Goal: Information Seeking & Learning: Learn about a topic

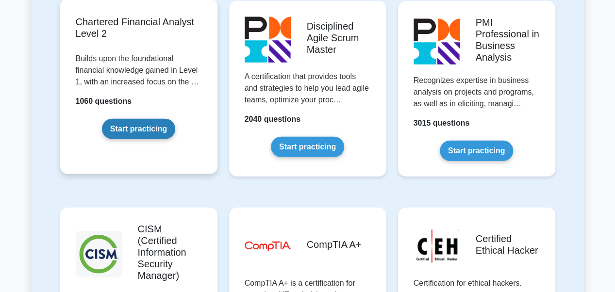
scroll to position [1359, 0]
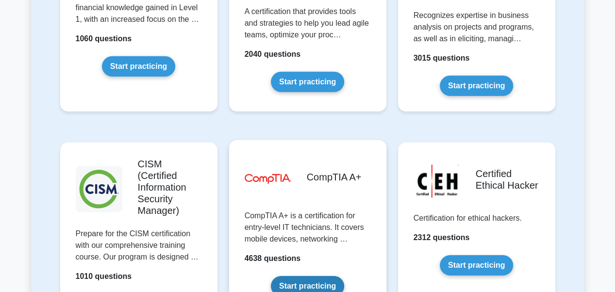
click at [301, 276] on link "Start practicing" at bounding box center [307, 286] width 73 height 20
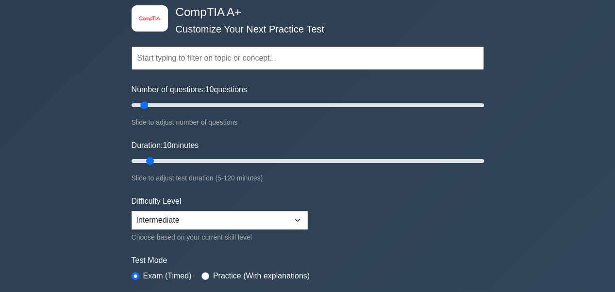
scroll to position [65, 0]
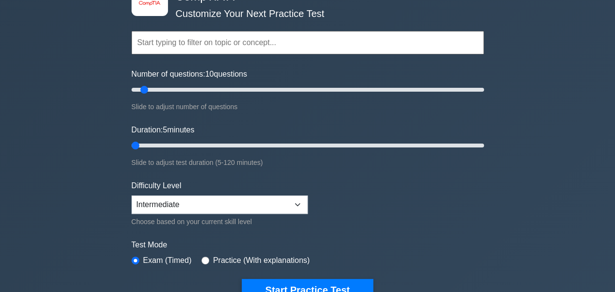
type input "5"
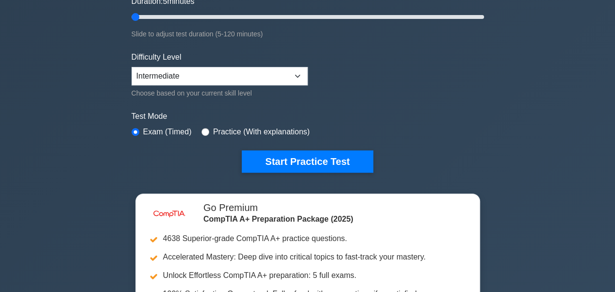
scroll to position [194, 0]
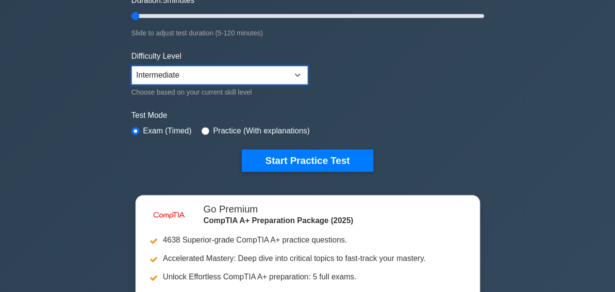
click at [234, 74] on select "Beginner Intermediate Expert" at bounding box center [220, 75] width 176 height 18
select select "expert"
click at [132, 66] on select "Beginner Intermediate Expert" at bounding box center [220, 75] width 176 height 18
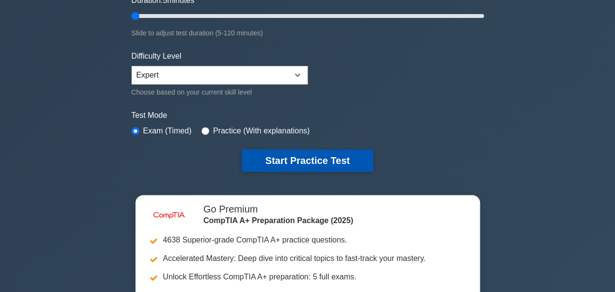
click at [286, 155] on button "Start Practice Test" at bounding box center [307, 160] width 131 height 22
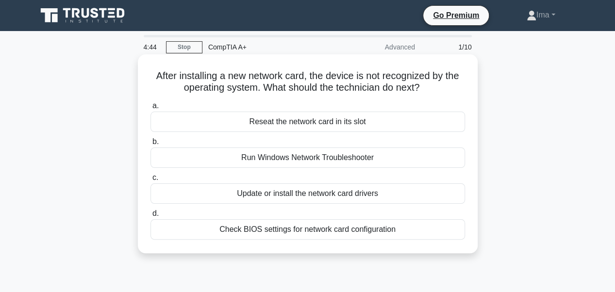
click at [278, 190] on div "Update or install the network card drivers" at bounding box center [307, 193] width 315 height 20
click at [150, 181] on input "c. Update or install the network card drivers" at bounding box center [150, 178] width 0 height 6
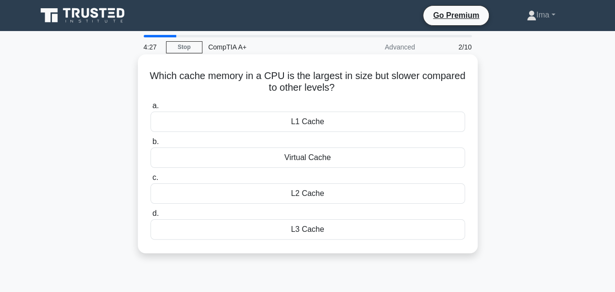
click at [320, 228] on div "L3 Cache" at bounding box center [307, 229] width 315 height 20
click at [150, 217] on input "d. L3 Cache" at bounding box center [150, 214] width 0 height 6
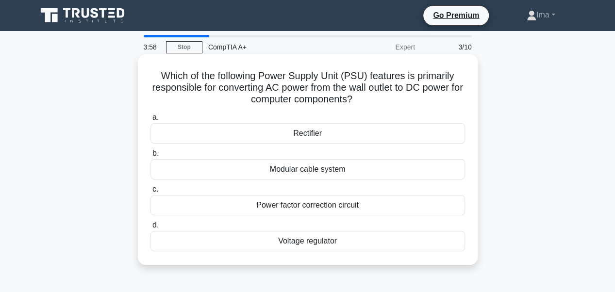
click at [330, 245] on div "Voltage regulator" at bounding box center [307, 241] width 315 height 20
click at [150, 229] on input "d. Voltage regulator" at bounding box center [150, 225] width 0 height 6
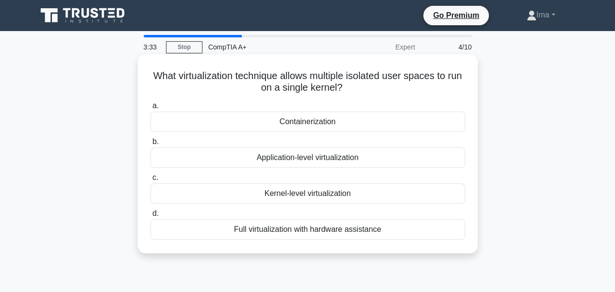
click at [326, 197] on div "Kernel-level virtualization" at bounding box center [307, 193] width 315 height 20
click at [150, 181] on input "c. Kernel-level virtualization" at bounding box center [150, 178] width 0 height 6
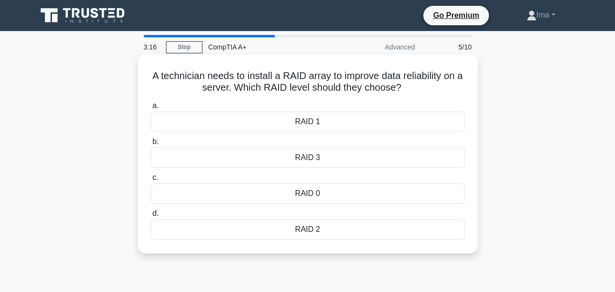
click at [335, 128] on div "RAID 1" at bounding box center [307, 122] width 315 height 20
click at [150, 109] on input "a. RAID 1" at bounding box center [150, 106] width 0 height 6
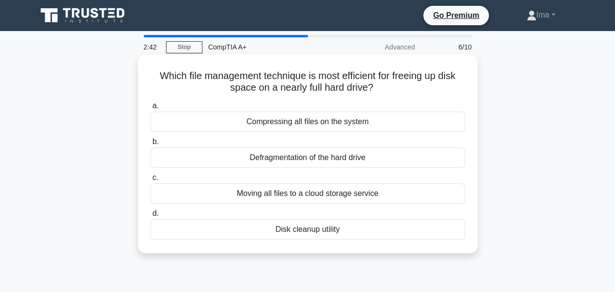
click at [320, 233] on div "Disk cleanup utility" at bounding box center [307, 229] width 315 height 20
click at [150, 217] on input "d. Disk cleanup utility" at bounding box center [150, 214] width 0 height 6
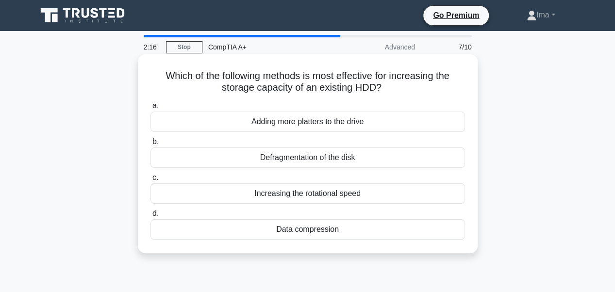
click at [318, 198] on div "Increasing the rotational speed" at bounding box center [307, 193] width 315 height 20
click at [150, 181] on input "c. Increasing the rotational speed" at bounding box center [150, 178] width 0 height 6
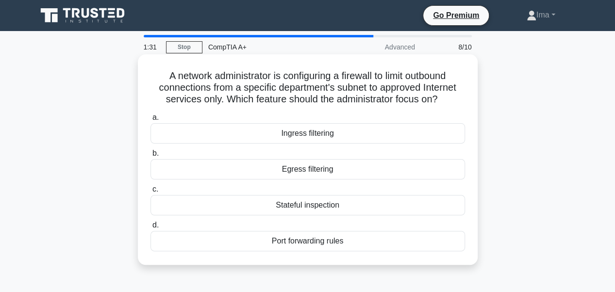
click at [337, 208] on div "Stateful inspection" at bounding box center [307, 205] width 315 height 20
click at [150, 193] on input "c. Stateful inspection" at bounding box center [150, 189] width 0 height 6
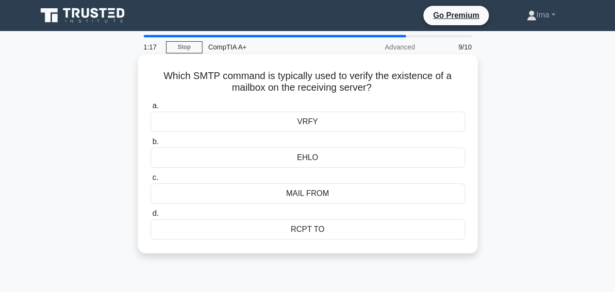
click at [334, 201] on div "MAIL FROM" at bounding box center [307, 193] width 315 height 20
click at [150, 181] on input "c. MAIL FROM" at bounding box center [150, 178] width 0 height 6
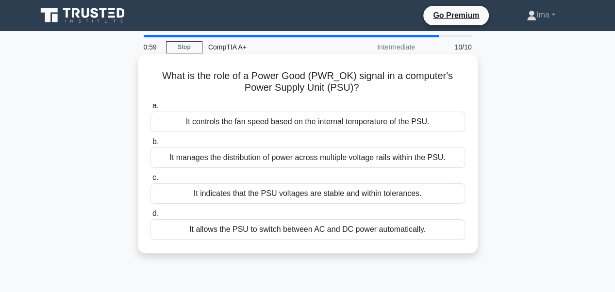
click at [325, 165] on div "It manages the distribution of power across multiple voltage rails within the P…" at bounding box center [307, 158] width 315 height 20
click at [150, 145] on input "b. It manages the distribution of power across multiple voltage rails within th…" at bounding box center [150, 142] width 0 height 6
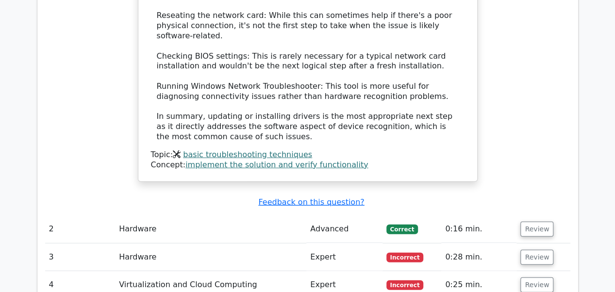
scroll to position [1171, 0]
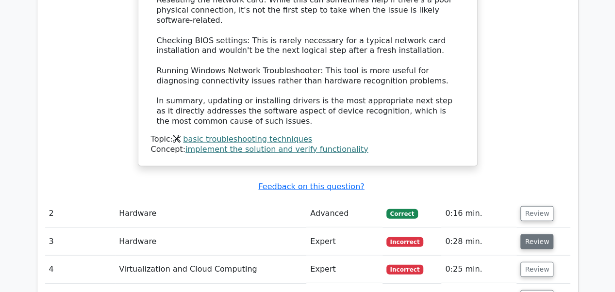
click at [537, 234] on button "Review" at bounding box center [536, 241] width 33 height 15
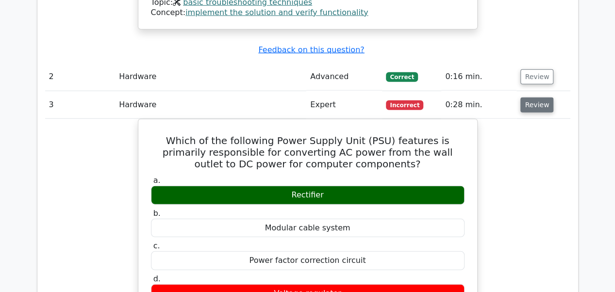
scroll to position [1310, 0]
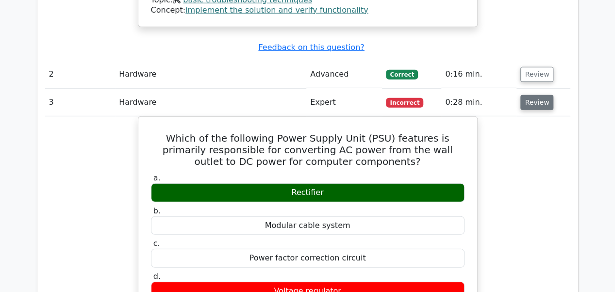
click at [537, 95] on button "Review" at bounding box center [536, 102] width 33 height 15
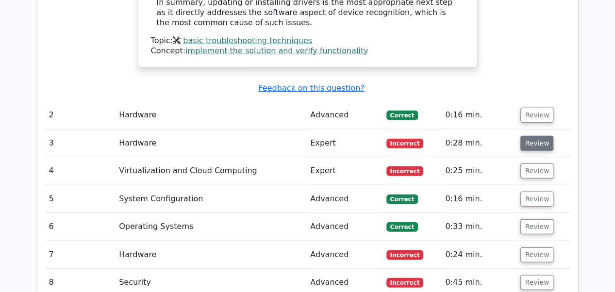
scroll to position [1268, 0]
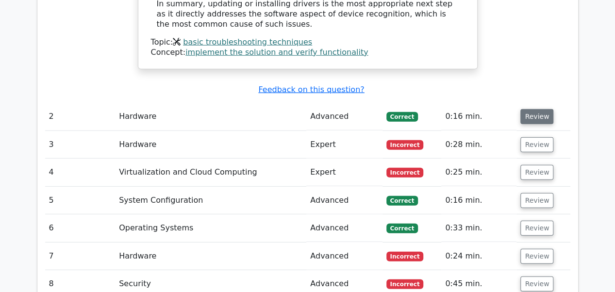
click at [534, 109] on button "Review" at bounding box center [536, 116] width 33 height 15
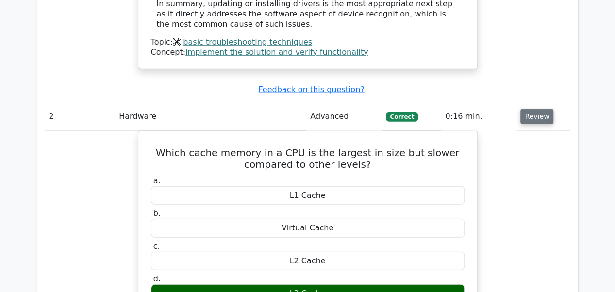
click at [540, 109] on button "Review" at bounding box center [536, 116] width 33 height 15
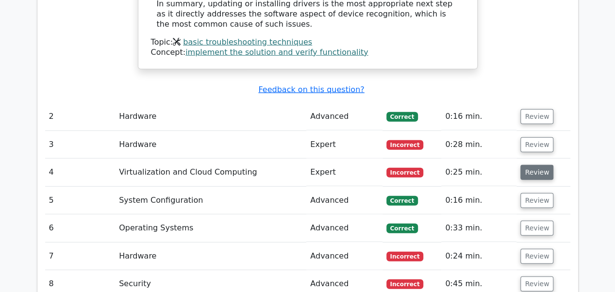
click at [537, 165] on button "Review" at bounding box center [536, 172] width 33 height 15
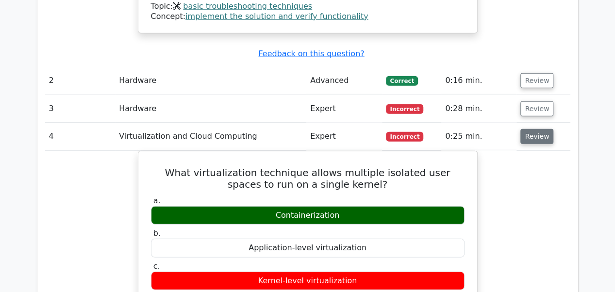
scroll to position [1327, 0]
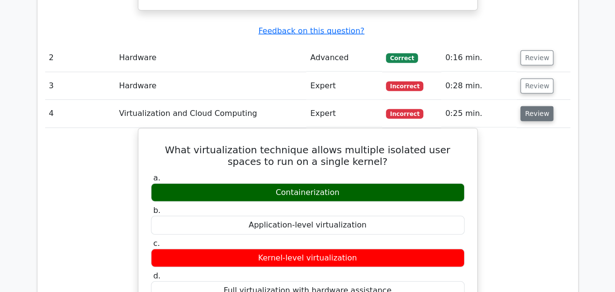
click at [538, 106] on button "Review" at bounding box center [536, 113] width 33 height 15
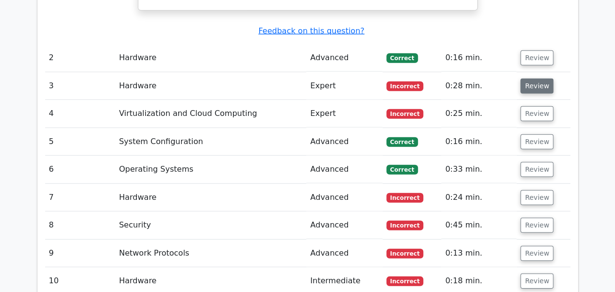
click at [532, 79] on button "Review" at bounding box center [536, 86] width 33 height 15
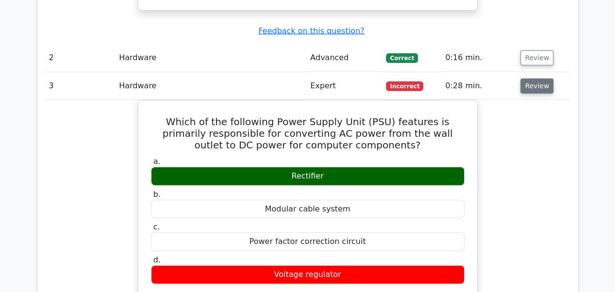
click at [532, 79] on button "Review" at bounding box center [536, 86] width 33 height 15
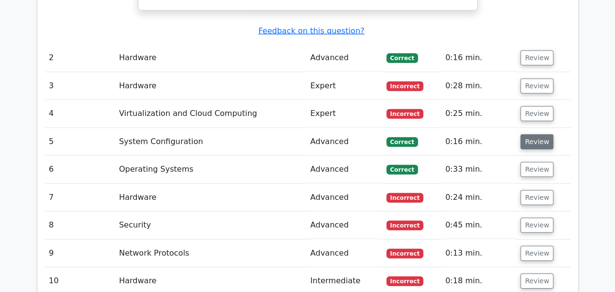
click at [533, 134] on button "Review" at bounding box center [536, 141] width 33 height 15
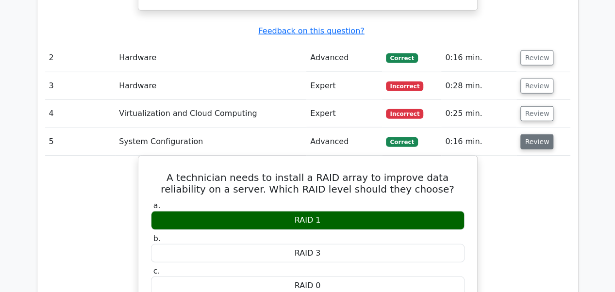
click at [531, 134] on button "Review" at bounding box center [536, 141] width 33 height 15
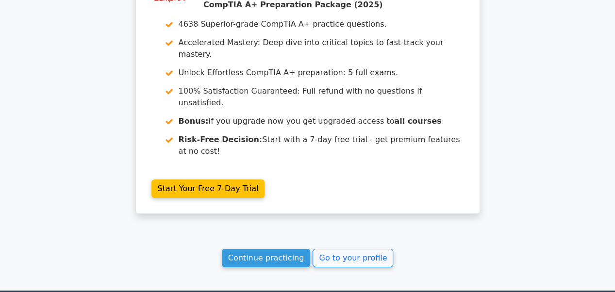
scroll to position [1730, 0]
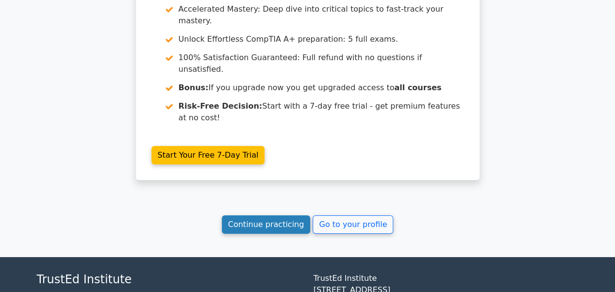
click at [262, 215] on link "Continue practicing" at bounding box center [266, 224] width 89 height 18
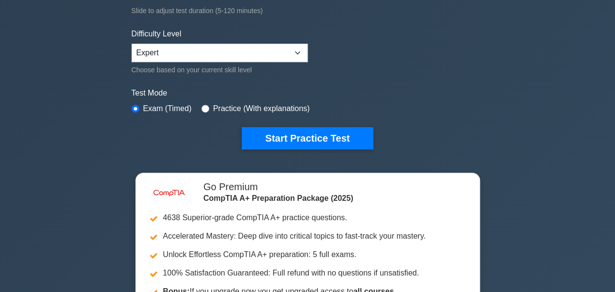
scroll to position [221, 0]
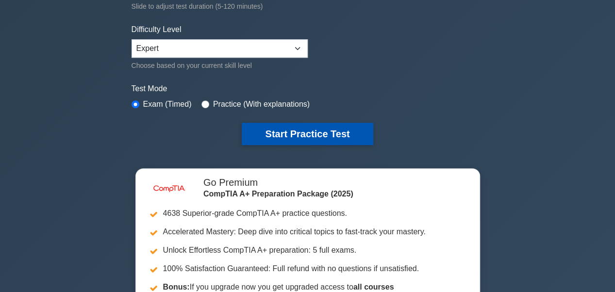
click at [307, 130] on button "Start Practice Test" at bounding box center [307, 134] width 131 height 22
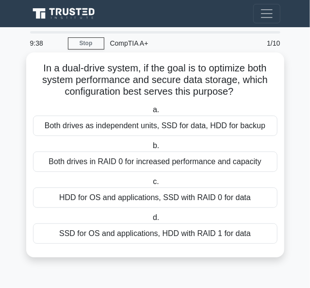
drag, startPoint x: 41, startPoint y: 68, endPoint x: 197, endPoint y: 192, distance: 199.1
click at [197, 192] on div "In a dual-drive system, if the goal is to optimize both system performance and …" at bounding box center [155, 154] width 250 height 197
click at [29, 89] on div "In a dual-drive system, if the goal is to optimize both system performance and …" at bounding box center [155, 154] width 258 height 205
click at [39, 67] on h5 "In a dual-drive system, if the goal is to optimize both system performance and …" at bounding box center [155, 80] width 247 height 36
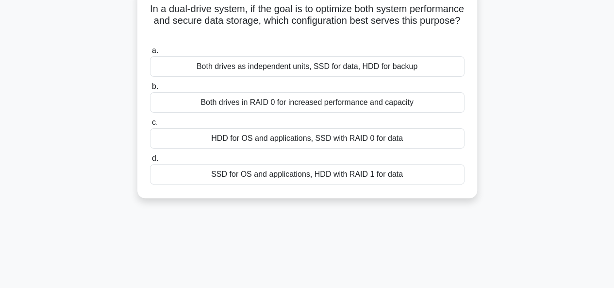
drag, startPoint x: 171, startPoint y: 76, endPoint x: 412, endPoint y: 284, distance: 318.3
click at [412, 284] on div "9:01 Stop CompTIA A+ Advanced 1/10 In a dual-drive system, if the goal is to op…" at bounding box center [307, 207] width 553 height 485
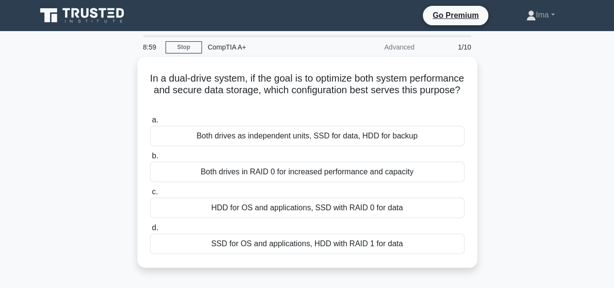
click at [478, 128] on div "In a dual-drive system, if the goal is to optimize both system performance and …" at bounding box center [307, 168] width 553 height 222
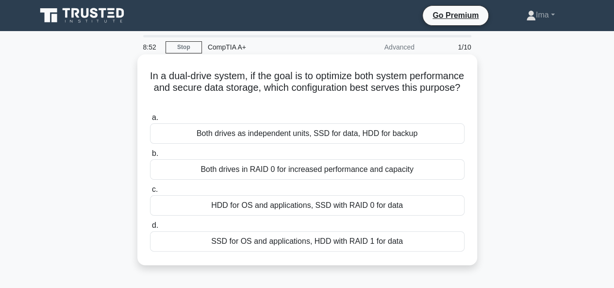
drag, startPoint x: 175, startPoint y: 75, endPoint x: 350, endPoint y: 106, distance: 177.9
click at [350, 106] on div "In a dual-drive system, if the goal is to optimize both system performance and …" at bounding box center [307, 159] width 332 height 203
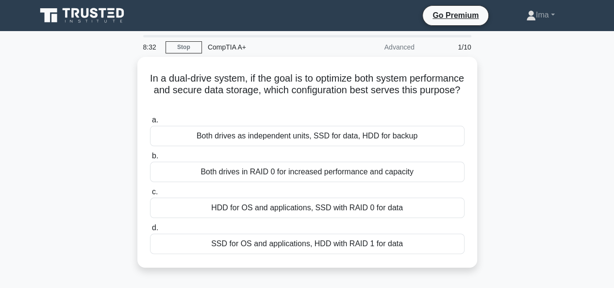
click at [529, 183] on div "In a dual-drive system, if the goal is to optimize both system performance and …" at bounding box center [307, 168] width 553 height 222
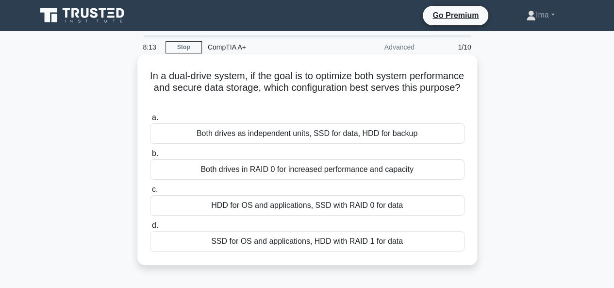
click at [333, 243] on div "SSD for OS and applications, HDD with RAID 1 for data" at bounding box center [307, 241] width 315 height 20
click at [150, 229] on input "d. SSD for OS and applications, HDD with RAID 1 for data" at bounding box center [150, 225] width 0 height 6
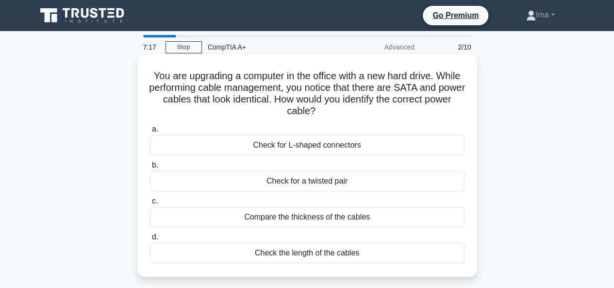
click at [453, 74] on h5 "You are upgrading a computer in the office with a new hard drive. While perform…" at bounding box center [307, 94] width 316 height 48
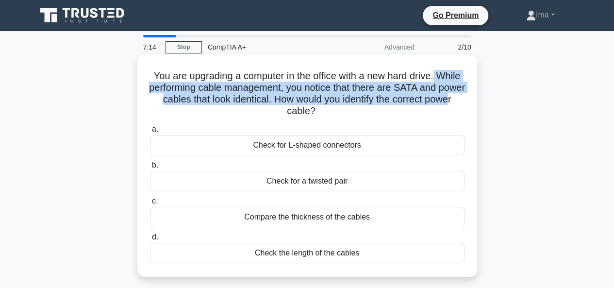
drag, startPoint x: 451, startPoint y: 77, endPoint x: 304, endPoint y: 105, distance: 149.7
click at [309, 107] on h5 "You are upgrading a computer in the office with a new hard drive. While perform…" at bounding box center [307, 94] width 316 height 48
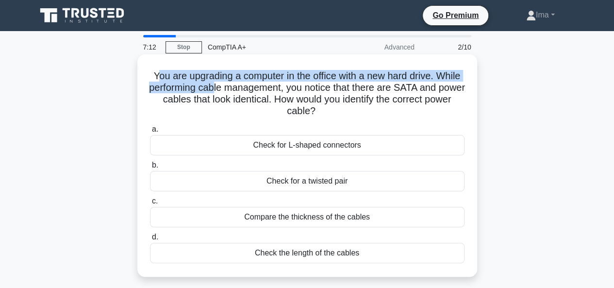
drag, startPoint x: 165, startPoint y: 75, endPoint x: 249, endPoint y: 83, distance: 83.9
click at [249, 83] on h5 "You are upgrading a computer in the office with a new hard drive. While perform…" at bounding box center [307, 94] width 316 height 48
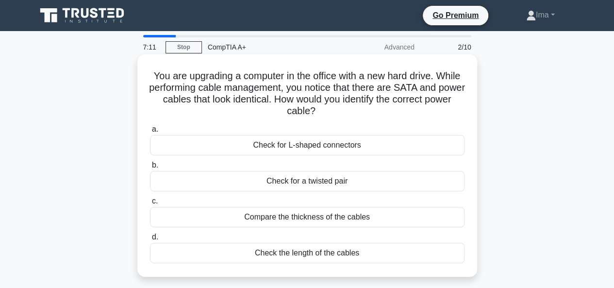
click at [155, 75] on h5 "You are upgrading a computer in the office with a new hard drive. While perform…" at bounding box center [307, 94] width 316 height 48
drag, startPoint x: 163, startPoint y: 72, endPoint x: 419, endPoint y: 276, distance: 327.8
click at [419, 276] on div "You are upgrading a computer in the office with a new hard drive. While perform…" at bounding box center [307, 165] width 340 height 222
copy div "You are upgrading a computer in the office with a new hard drive. While perform…"
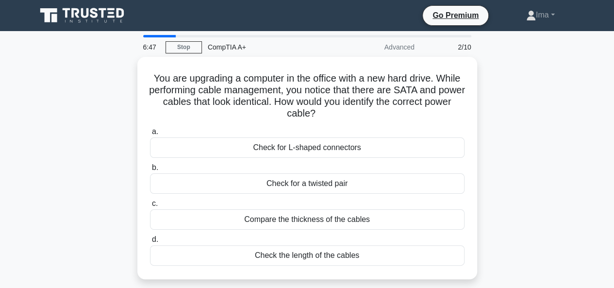
click at [569, 172] on div "You are upgrading a computer in the office with a new hard drive. While perform…" at bounding box center [307, 174] width 553 height 234
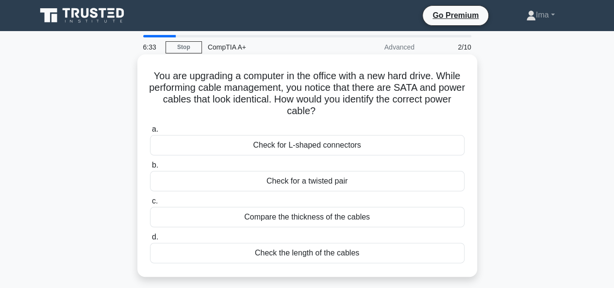
click at [235, 147] on div "Check for L-shaped connectors" at bounding box center [307, 145] width 315 height 20
click at [150, 133] on input "a. Check for L-shaped connectors" at bounding box center [150, 129] width 0 height 6
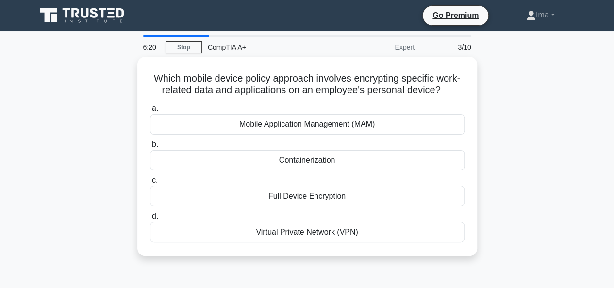
drag, startPoint x: 149, startPoint y: 77, endPoint x: 371, endPoint y: 258, distance: 286.0
click at [371, 258] on div "Which mobile device policy approach involves encrypting specific work-related d…" at bounding box center [307, 162] width 553 height 211
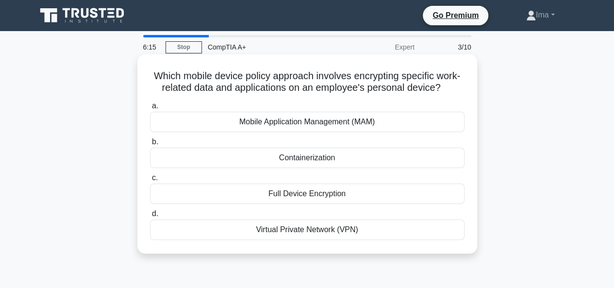
copy div "Which mobile device policy approach involves encrypting specific work-related d…"
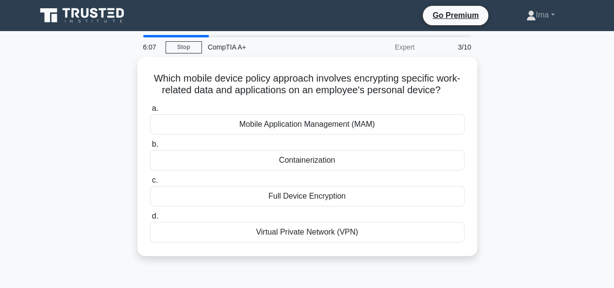
click at [578, 164] on div "Which mobile device policy approach involves encrypting specific work-related d…" at bounding box center [307, 162] width 553 height 211
drag, startPoint x: 385, startPoint y: 276, endPoint x: 372, endPoint y: 268, distance: 14.8
click at [385, 276] on div "6:01 Stop CompTIA A+ Expert 3/10 Which mobile device policy approach involves e…" at bounding box center [307, 277] width 553 height 485
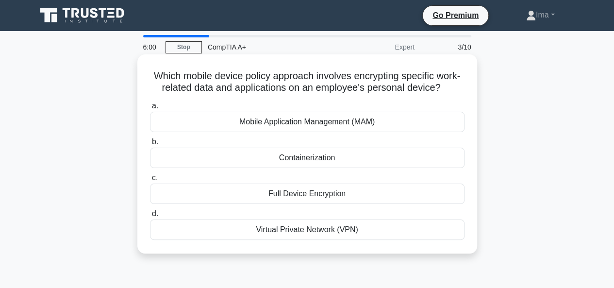
click at [280, 161] on div "Containerization" at bounding box center [307, 158] width 315 height 20
click at [150, 145] on input "b. Containerization" at bounding box center [150, 142] width 0 height 6
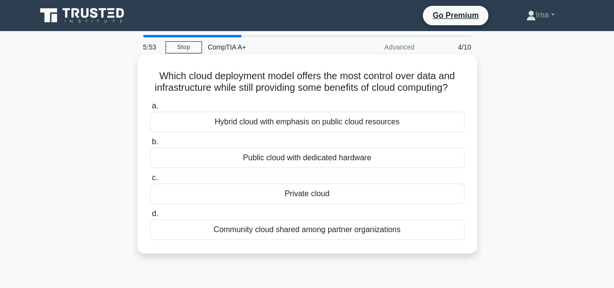
drag, startPoint x: 155, startPoint y: 75, endPoint x: 460, endPoint y: 264, distance: 358.7
click at [460, 253] on div "Which cloud deployment model offers the most control over data and infrastructu…" at bounding box center [307, 153] width 340 height 199
copy div "Which cloud deployment model offers the most control over data and infrastructu…"
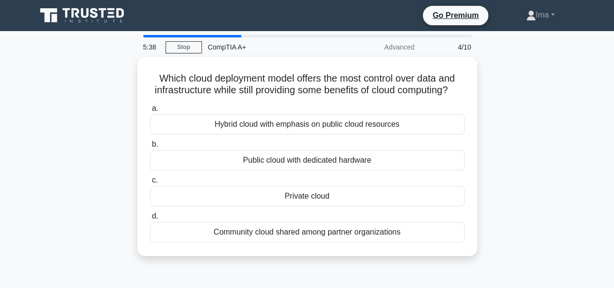
click at [524, 127] on div "Which cloud deployment model offers the most control over data and infrastructu…" at bounding box center [307, 162] width 553 height 211
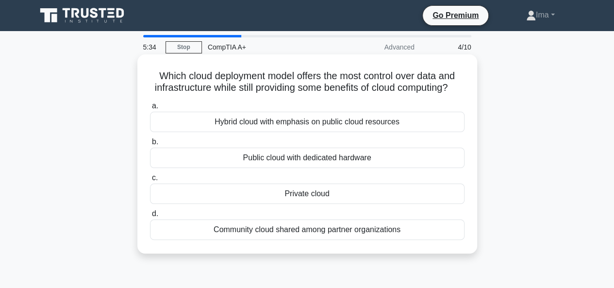
click at [381, 204] on div "Private cloud" at bounding box center [307, 193] width 315 height 20
click at [150, 181] on input "c. Private cloud" at bounding box center [150, 178] width 0 height 6
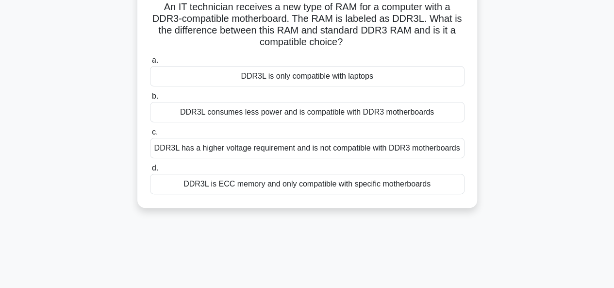
scroll to position [236, 0]
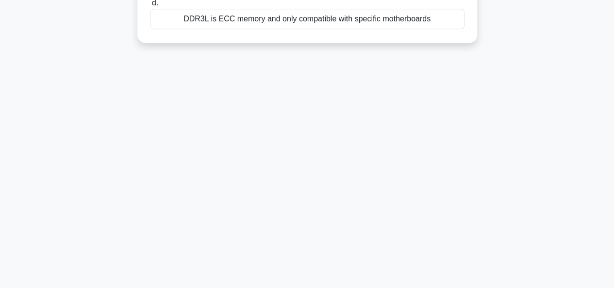
drag, startPoint x: 162, startPoint y: 76, endPoint x: 455, endPoint y: 123, distance: 297.3
click at [455, 123] on div "5:28 Stop CompTIA A+ Advanced 5/10 An IT technician receives a new type of RAM …" at bounding box center [307, 41] width 553 height 485
copy div "An IT technician receives a new type of RAM for a computer with a DDR3-compatib…"
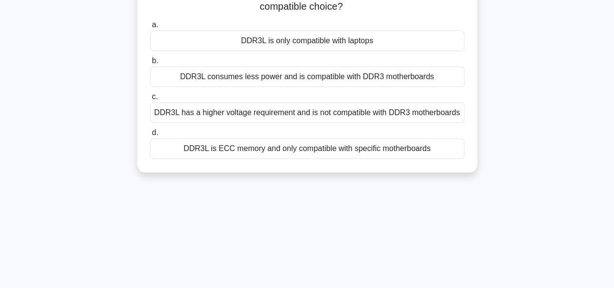
scroll to position [0, 0]
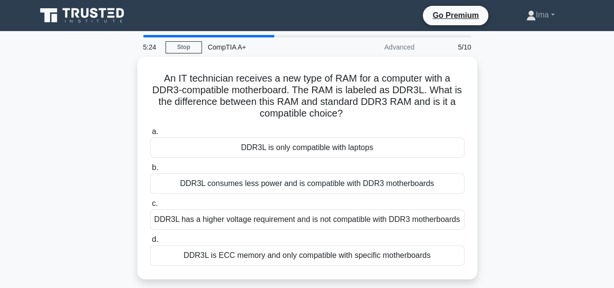
click at [505, 130] on div "An IT technician receives a new type of RAM for a computer with a DDR3-compatib…" at bounding box center [307, 174] width 553 height 234
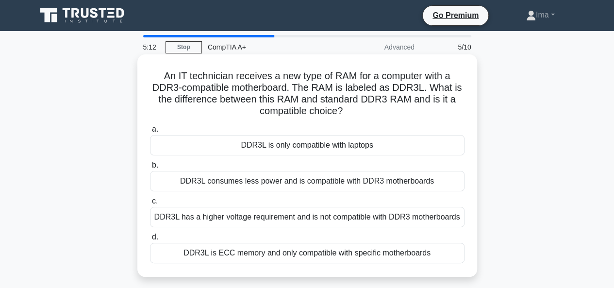
click at [361, 184] on div "DDR3L consumes less power and is compatible with DDR3 motherboards" at bounding box center [307, 181] width 315 height 20
click at [150, 168] on input "b. DDR3L consumes less power and is compatible with DDR3 motherboards" at bounding box center [150, 165] width 0 height 6
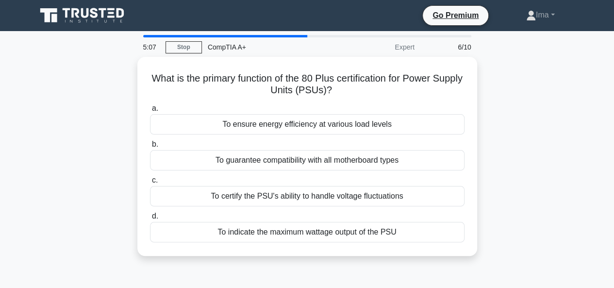
drag, startPoint x: 164, startPoint y: 77, endPoint x: 407, endPoint y: 254, distance: 301.0
click at [407, 254] on div "What is the primary function of the 80 Plus certification for Power Supply Unit…" at bounding box center [307, 162] width 553 height 211
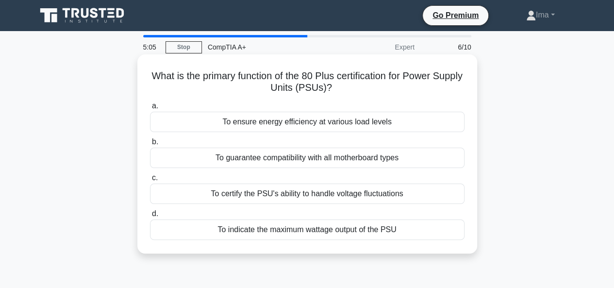
copy div "What is the primary function of the 80 Plus certification for Power Supply Unit…"
click at [436, 123] on div "To ensure energy efficiency at various load levels" at bounding box center [307, 122] width 315 height 20
click at [150, 109] on input "a. To ensure energy efficiency at various load levels" at bounding box center [150, 106] width 0 height 6
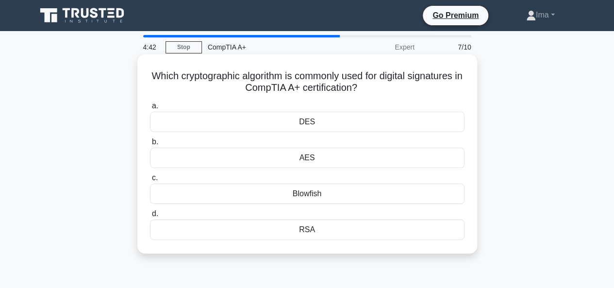
drag, startPoint x: 151, startPoint y: 77, endPoint x: 381, endPoint y: 249, distance: 286.4
click at [381, 249] on div "Which cryptographic algorithm is commonly used for digital signatures in CompTI…" at bounding box center [307, 153] width 340 height 199
copy div "Which cryptographic algorithm is commonly used for digital signatures in CompTI…"
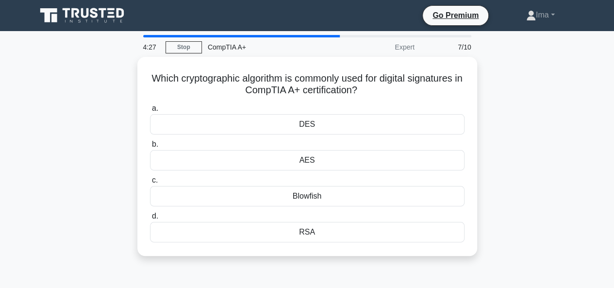
click at [232, 273] on div "4:27 Stop CompTIA A+ Expert 7/10 Which cryptographic algorithm is commonly used…" at bounding box center [307, 277] width 553 height 485
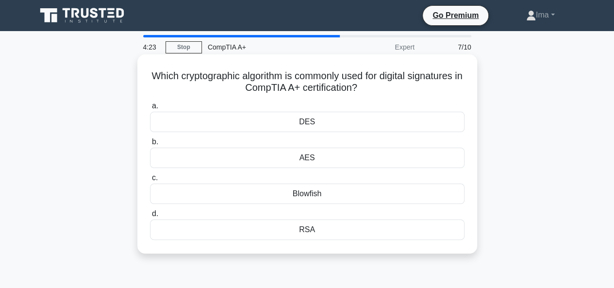
click at [205, 228] on div "RSA" at bounding box center [307, 229] width 315 height 20
click at [150, 217] on input "d. RSA" at bounding box center [150, 214] width 0 height 6
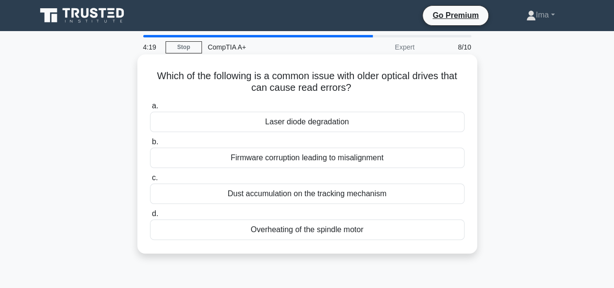
click at [375, 129] on div "Laser diode degradation" at bounding box center [307, 122] width 315 height 20
click at [150, 109] on input "a. Laser diode degradation" at bounding box center [150, 106] width 0 height 6
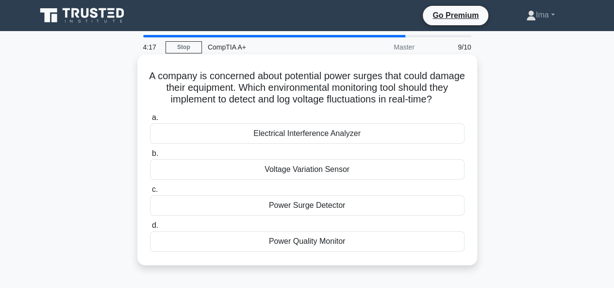
click at [272, 169] on div "Voltage Variation Sensor" at bounding box center [307, 169] width 315 height 20
click at [150, 157] on input "b. Voltage Variation Sensor" at bounding box center [150, 153] width 0 height 6
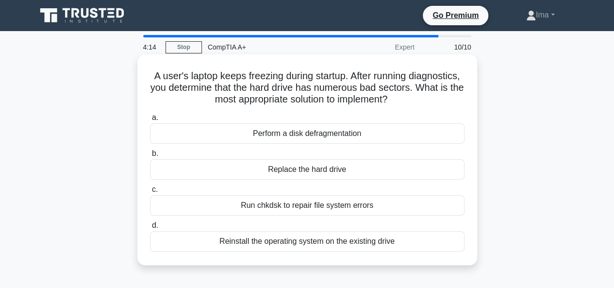
click at [319, 143] on div "Perform a disk defragmentation" at bounding box center [307, 133] width 315 height 20
click at [150, 121] on input "a. Perform a disk defragmentation" at bounding box center [150, 118] width 0 height 6
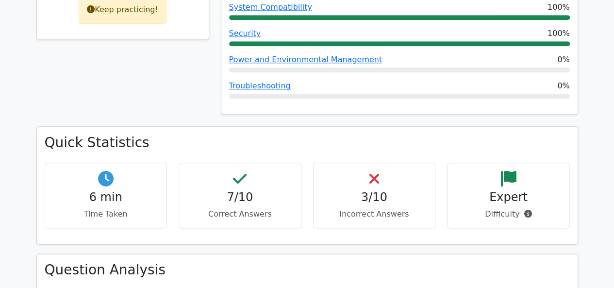
scroll to position [517, 0]
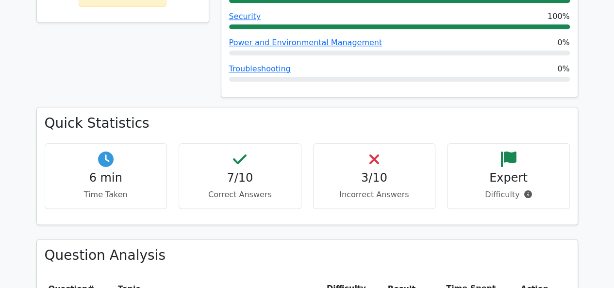
click at [337, 171] on h4 "3/10" at bounding box center [374, 178] width 106 height 14
click at [226, 189] on p "Correct Answers" at bounding box center [240, 195] width 106 height 12
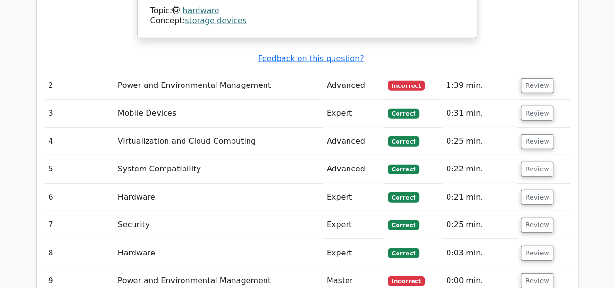
scroll to position [1229, 0]
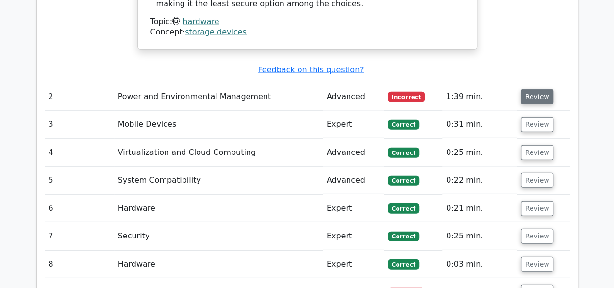
click at [527, 89] on button "Review" at bounding box center [537, 96] width 33 height 15
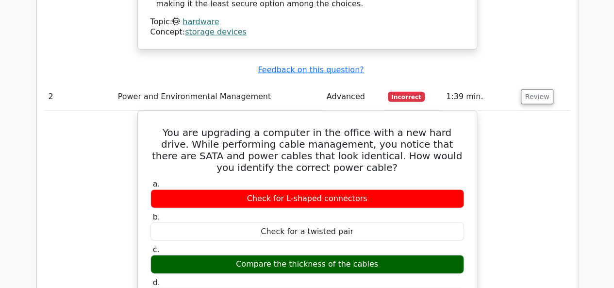
click at [515, 156] on div "You are upgrading a computer in the office with a new hard drive. While perform…" at bounding box center [307, 268] width 525 height 315
click at [488, 148] on div "You are upgrading a computer in the office with a new hard drive. While perform…" at bounding box center [307, 268] width 525 height 315
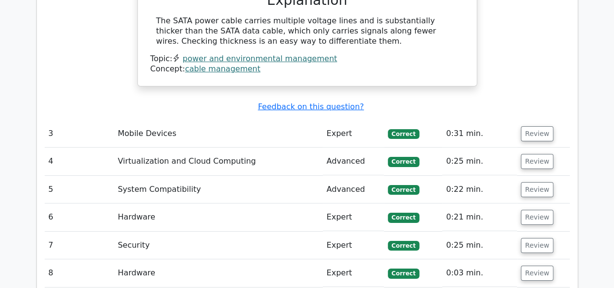
scroll to position [1618, 0]
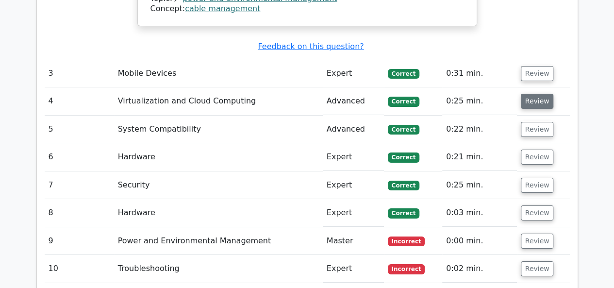
click at [543, 94] on button "Review" at bounding box center [537, 101] width 33 height 15
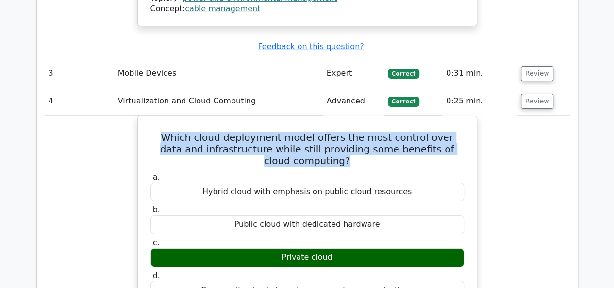
drag, startPoint x: 154, startPoint y: 72, endPoint x: 488, endPoint y: 81, distance: 333.6
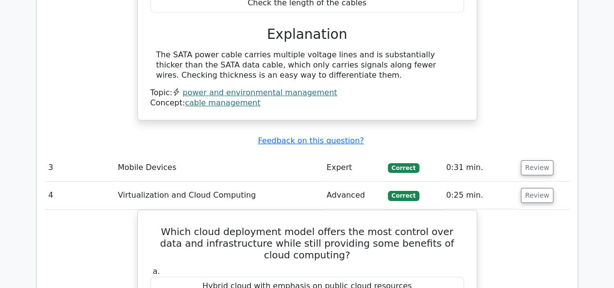
scroll to position [1488, 0]
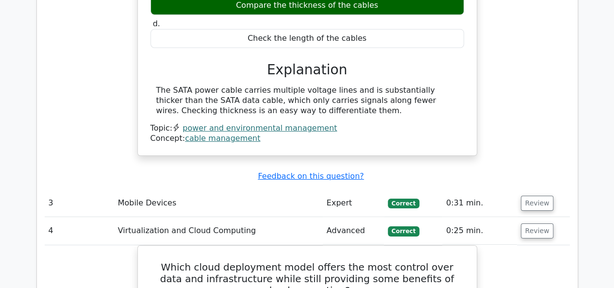
click at [543, 91] on div "You are upgrading a computer in the office with a new hard drive. While perform…" at bounding box center [307, 9] width 525 height 315
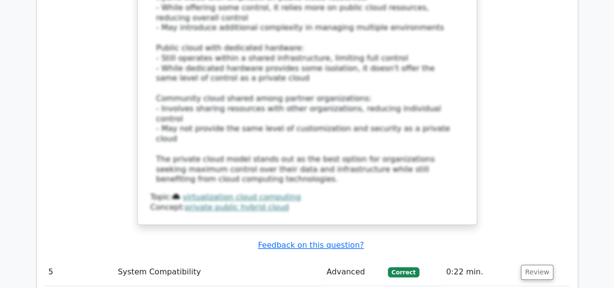
scroll to position [2200, 0]
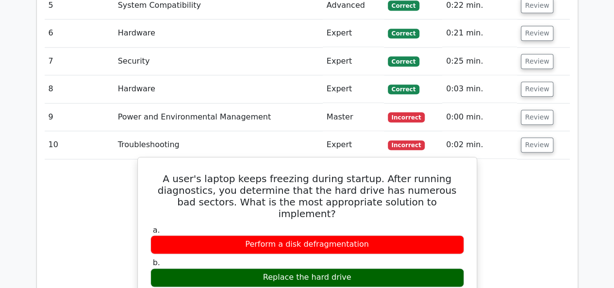
scroll to position [2394, 0]
